Goal: Information Seeking & Learning: Learn about a topic

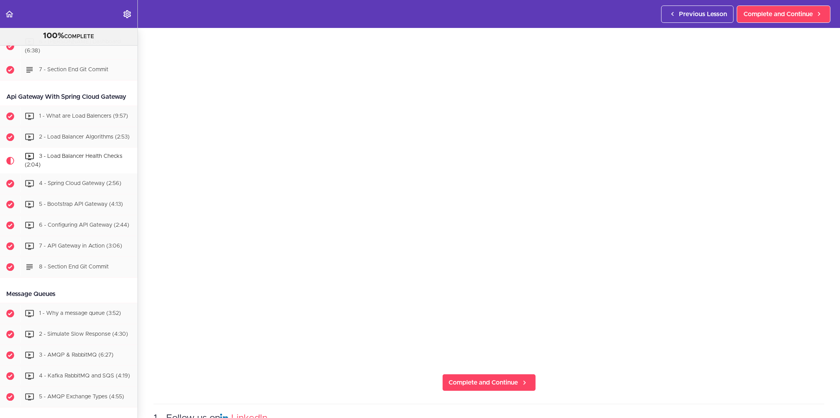
scroll to position [82, 0]
click at [483, 376] on span "Complete and Continue" at bounding box center [483, 379] width 69 height 9
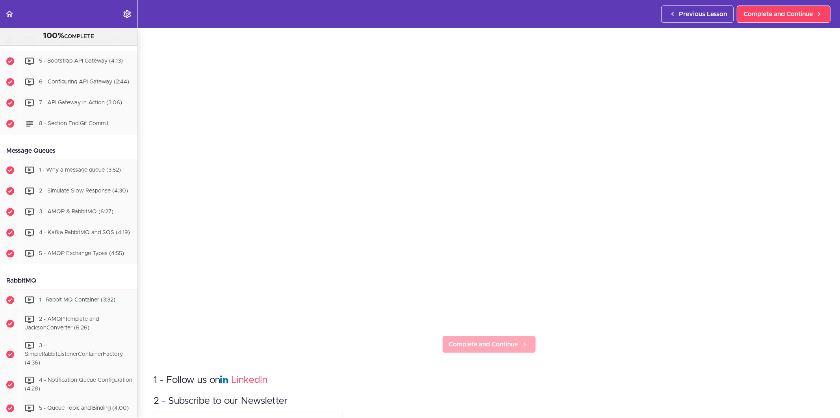
scroll to position [131, 0]
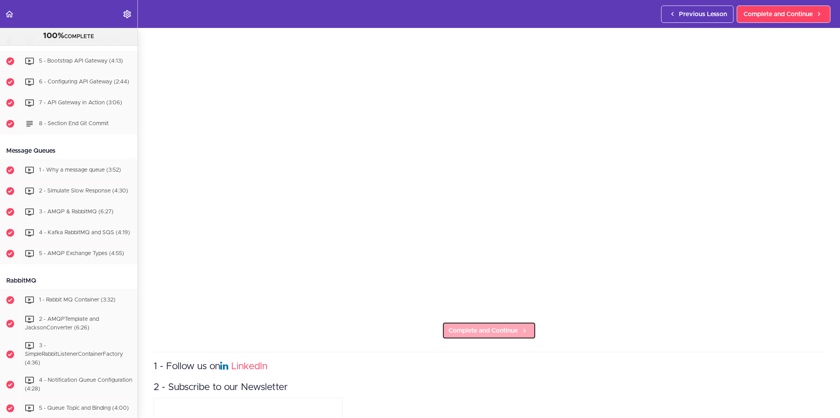
click at [473, 332] on link "Complete and Continue" at bounding box center [489, 330] width 94 height 17
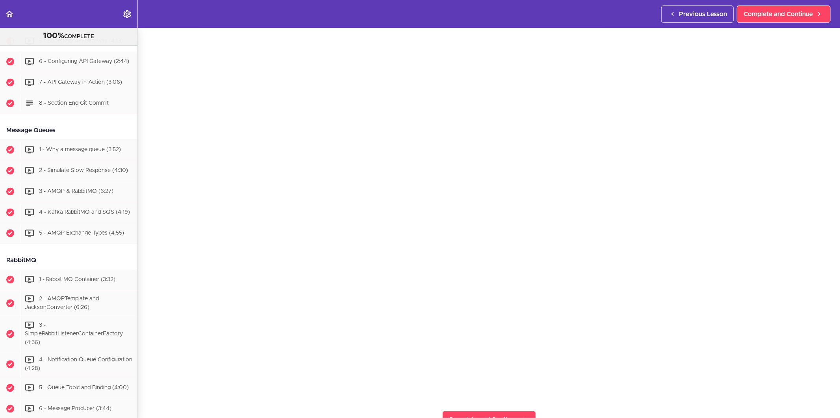
scroll to position [86, 0]
click at [522, 377] on link "Complete and Continue" at bounding box center [489, 375] width 94 height 17
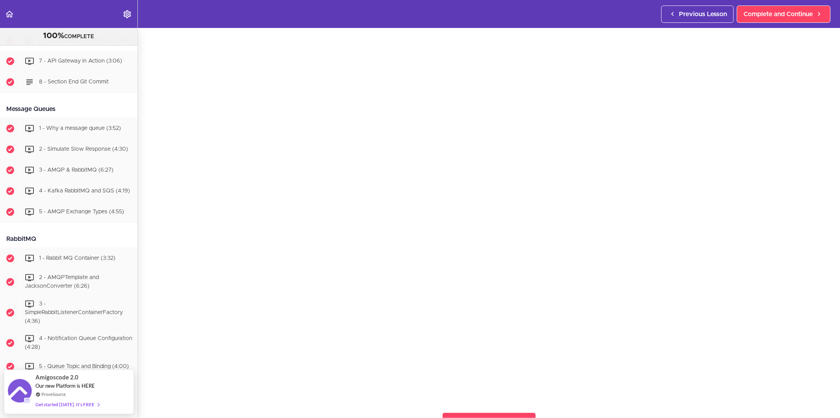
scroll to position [44, 0]
click at [603, 402] on section "Microservices and Distributed Systems 100% COMPLETE Getting Started 1 - Few Wor…" at bounding box center [420, 223] width 840 height 390
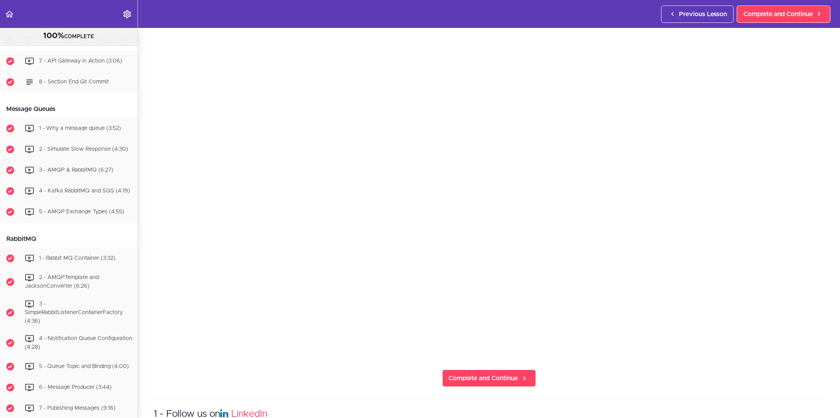
scroll to position [87, 0]
click at [492, 360] on section "Microservices and Distributed Systems 100% COMPLETE Getting Started 1 - Few Wor…" at bounding box center [420, 223] width 840 height 390
click at [495, 370] on span "Complete and Continue" at bounding box center [483, 374] width 69 height 9
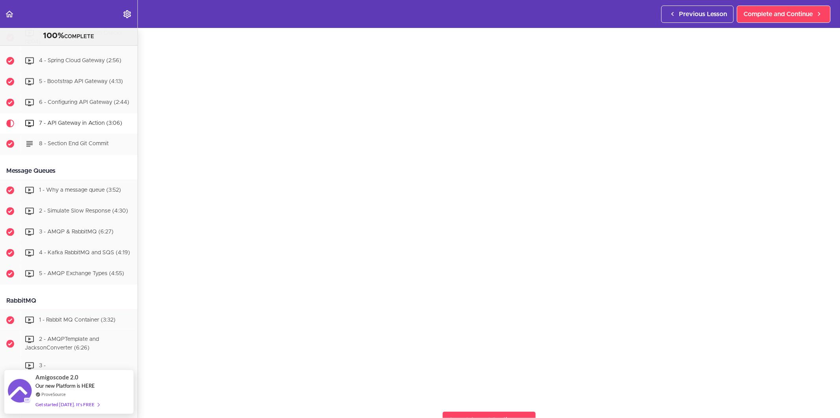
scroll to position [44, 0]
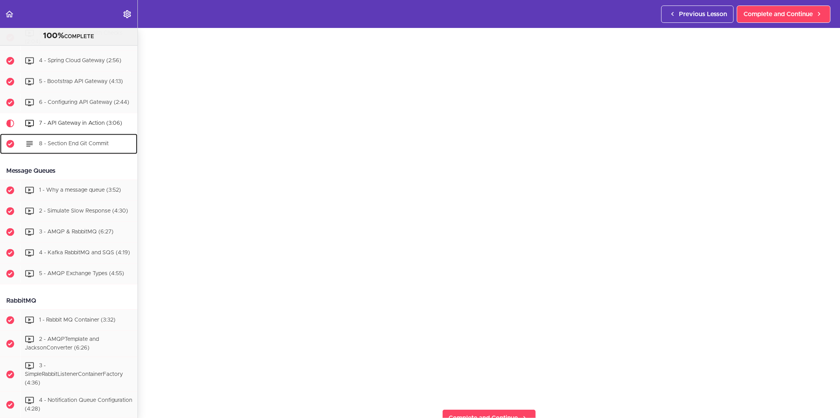
click at [95, 152] on div "8 - Section End Git Commit" at bounding box center [78, 143] width 117 height 17
click at [96, 146] on span "8 - Section End Git Commit" at bounding box center [74, 144] width 70 height 6
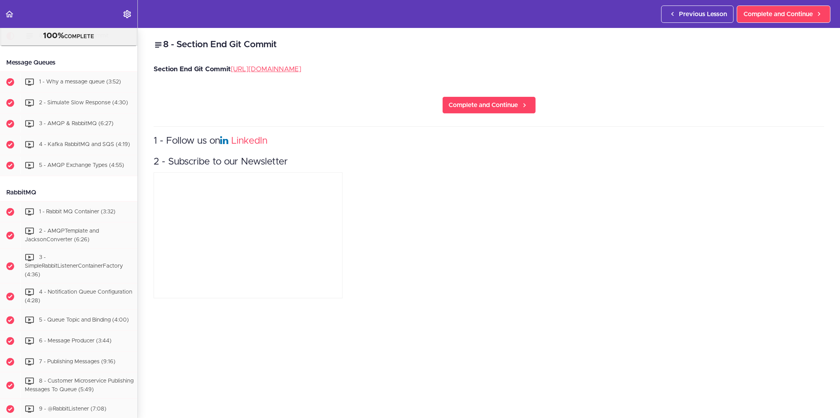
scroll to position [1434, 0]
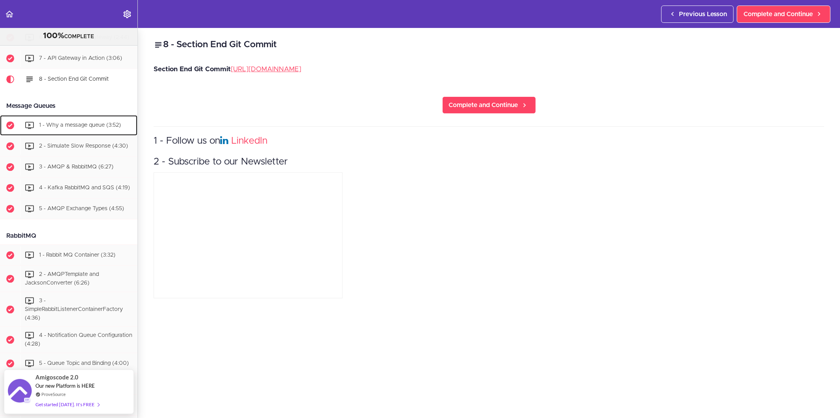
click at [85, 128] on span "1 - Why a message queue (3:52)" at bounding box center [80, 125] width 82 height 6
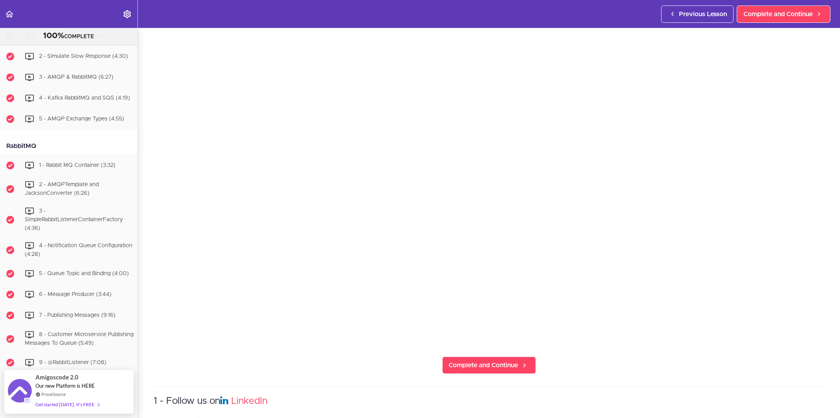
scroll to position [89, 0]
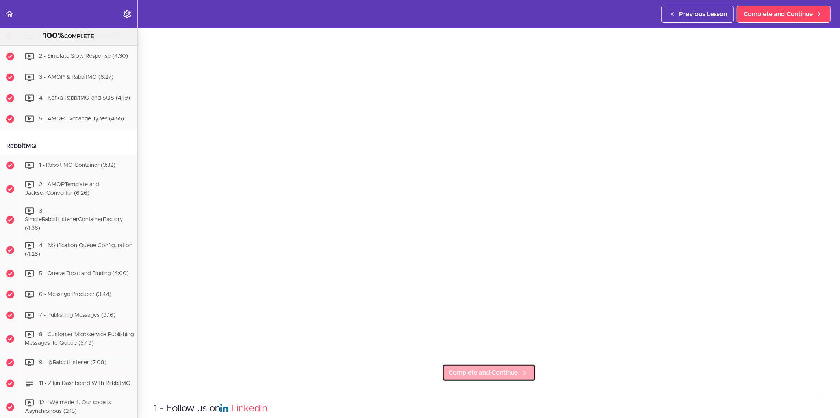
click at [464, 368] on span "Complete and Continue" at bounding box center [483, 372] width 69 height 9
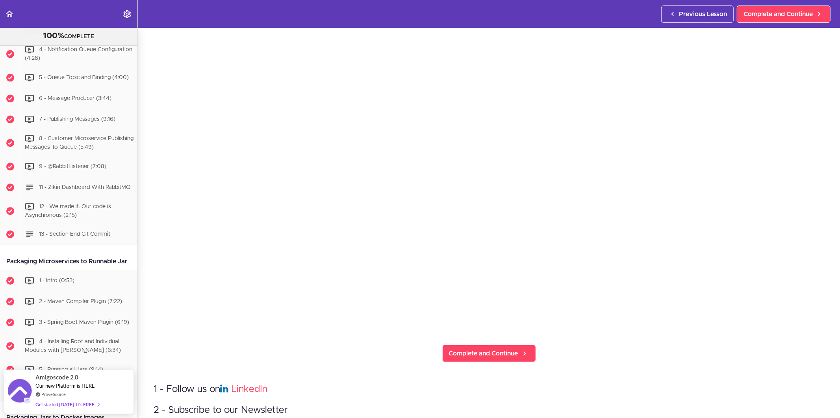
scroll to position [131, 0]
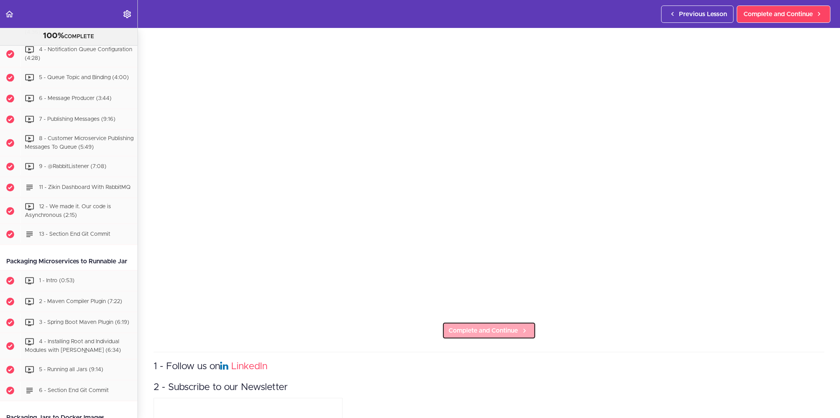
click at [487, 332] on link "Complete and Continue" at bounding box center [489, 330] width 94 height 17
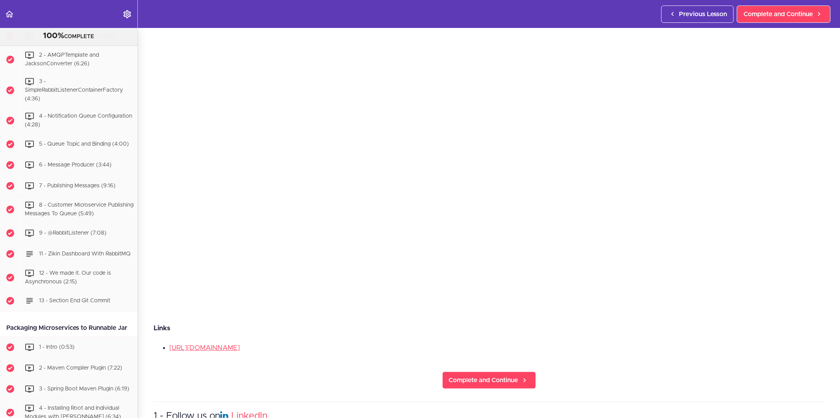
scroll to position [131, 0]
click at [504, 377] on span "Complete and Continue" at bounding box center [483, 378] width 69 height 9
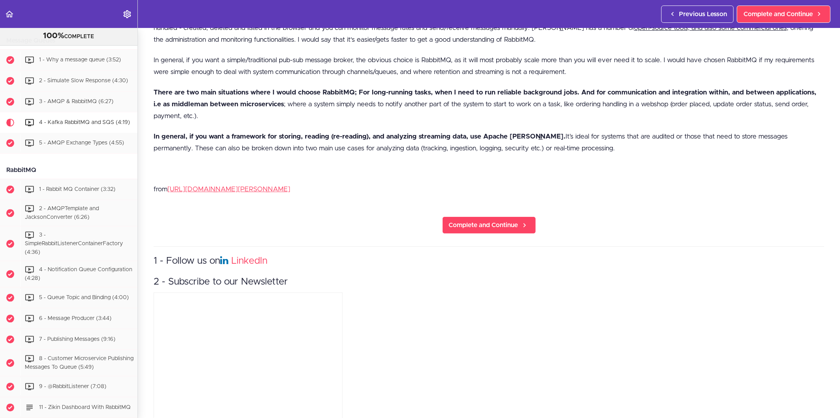
scroll to position [766, 0]
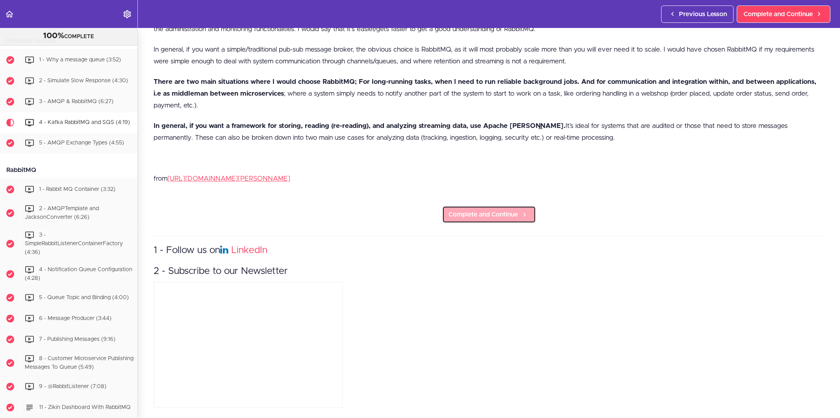
click at [471, 210] on span "Complete and Continue" at bounding box center [483, 214] width 69 height 9
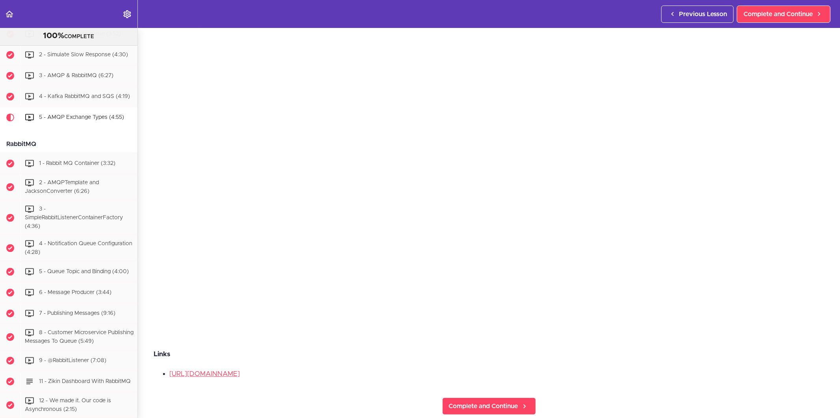
scroll to position [131, 0]
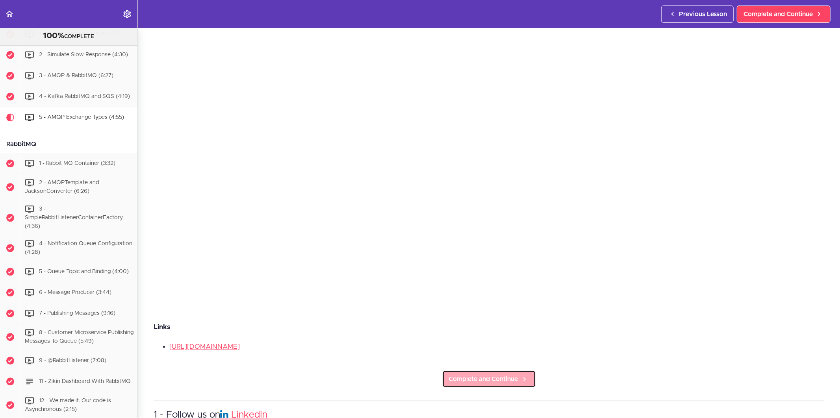
click at [463, 374] on span "Complete and Continue" at bounding box center [483, 378] width 69 height 9
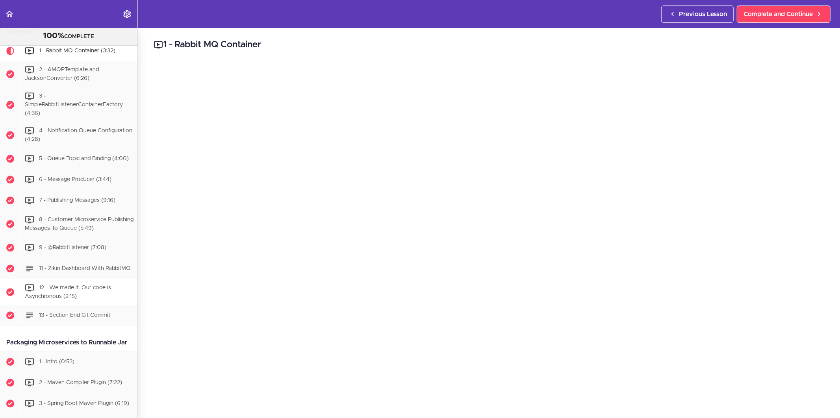
scroll to position [1591, 0]
